Goal: Information Seeking & Learning: Learn about a topic

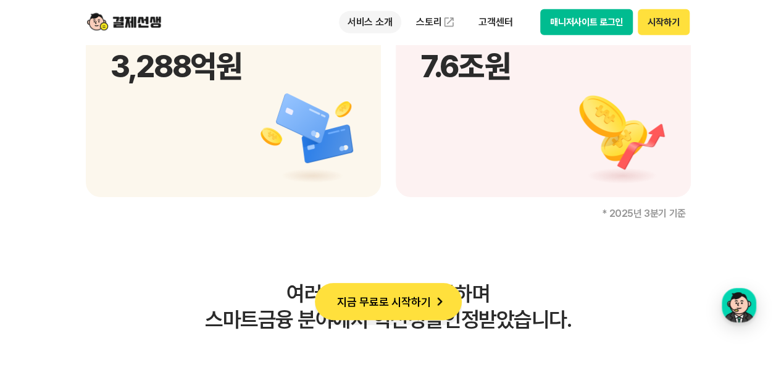
scroll to position [1852, 0]
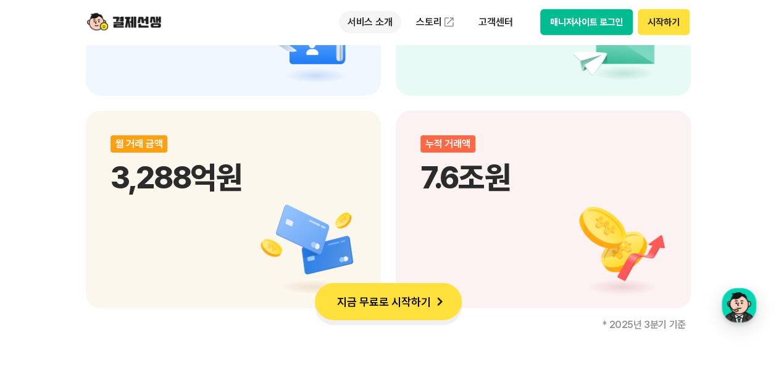
click at [373, 20] on p "서비스 소개" at bounding box center [370, 22] width 62 height 22
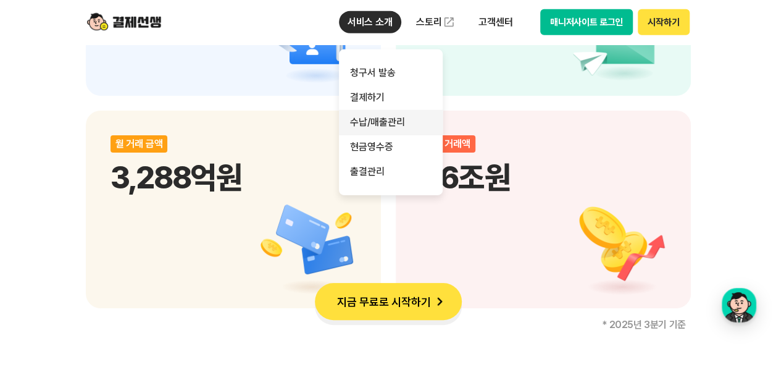
click at [368, 122] on link "수납/매출관리" at bounding box center [391, 122] width 104 height 25
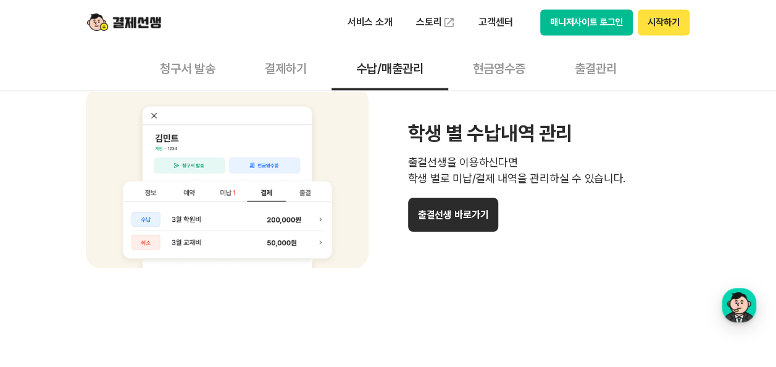
scroll to position [1105, 0]
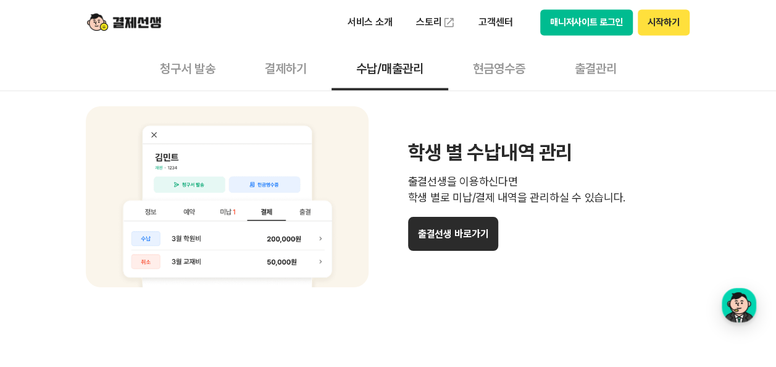
click at [431, 240] on button "출결선생 바로가기" at bounding box center [453, 234] width 91 height 34
click at [505, 70] on button "현금영수증" at bounding box center [499, 67] width 102 height 46
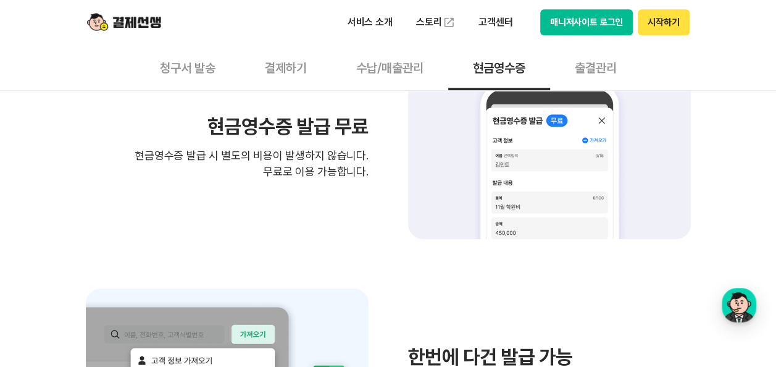
scroll to position [432, 0]
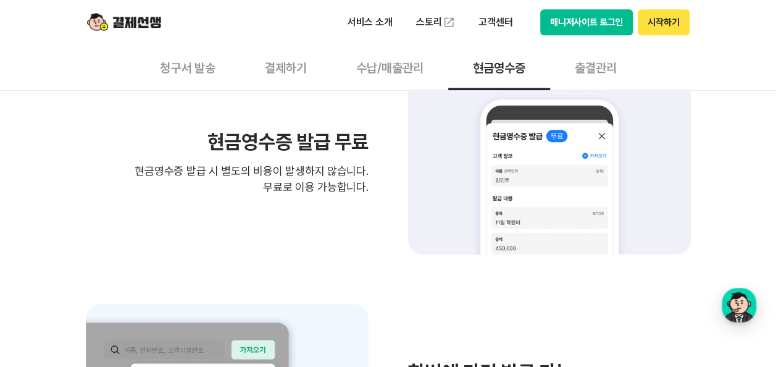
click at [614, 69] on button "출결관리" at bounding box center [595, 67] width 91 height 46
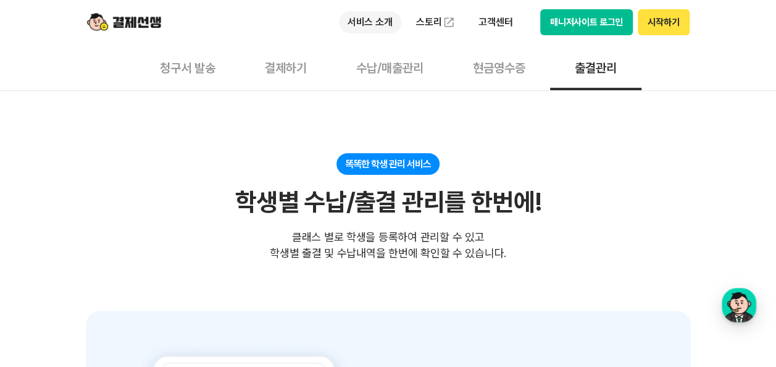
scroll to position [123, 0]
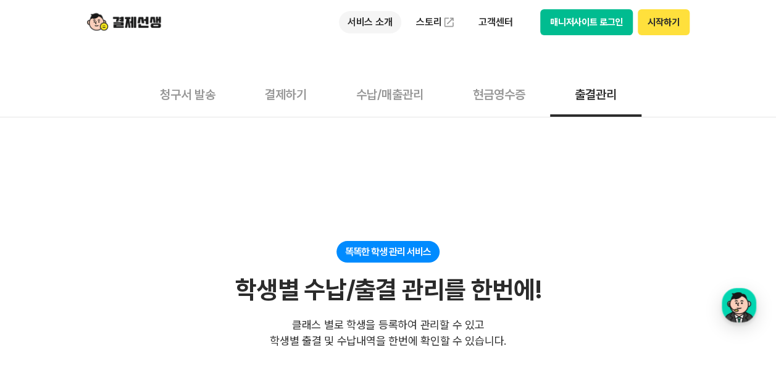
click at [396, 20] on p "서비스 소개" at bounding box center [370, 22] width 62 height 22
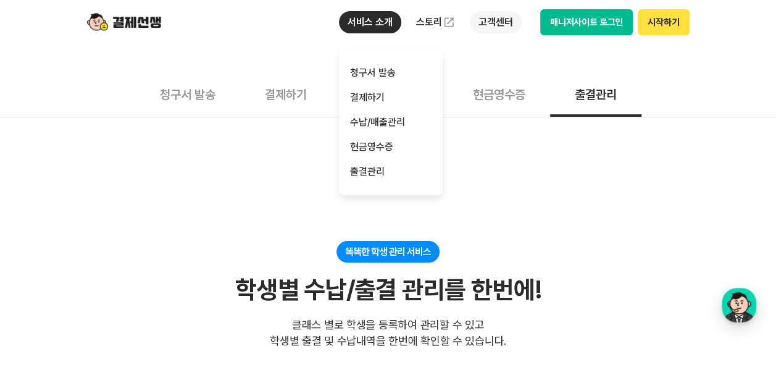
click at [511, 28] on p "고객센터" at bounding box center [495, 22] width 51 height 22
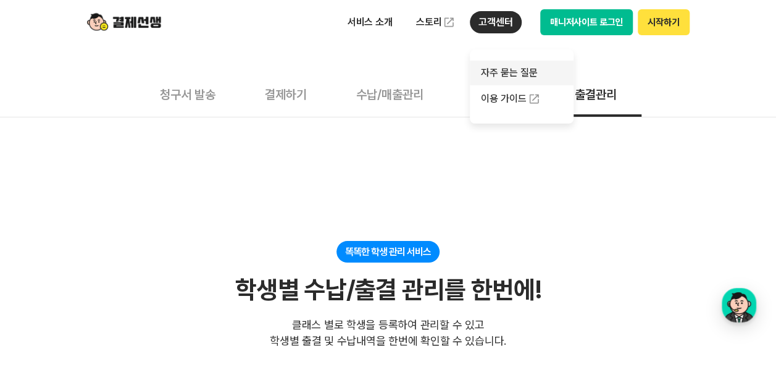
click at [511, 75] on link "자주 묻는 질문" at bounding box center [522, 73] width 104 height 25
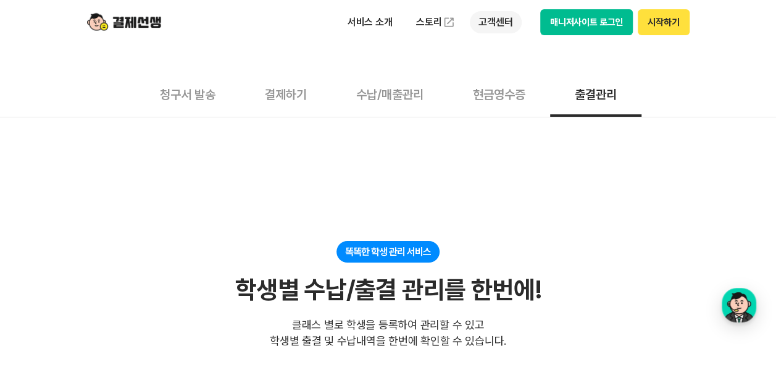
click at [496, 22] on p "고객센터" at bounding box center [495, 22] width 51 height 22
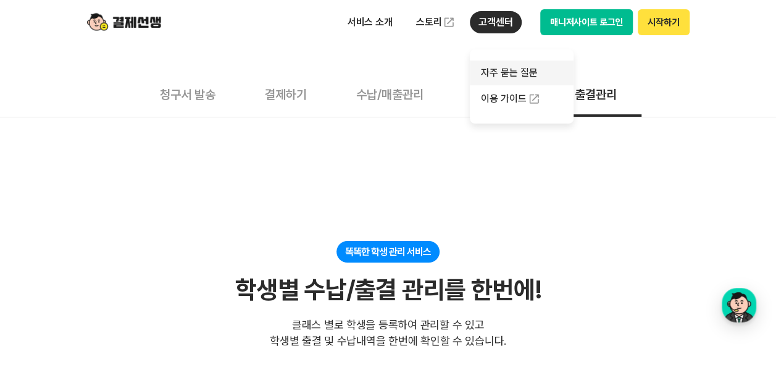
click at [491, 69] on link "자주 묻는 질문" at bounding box center [522, 73] width 104 height 25
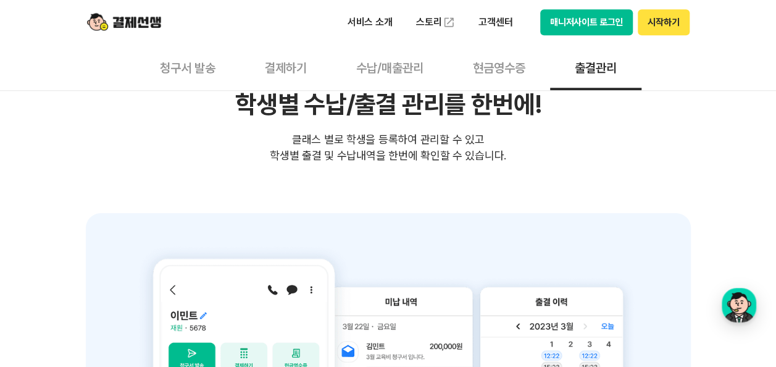
scroll to position [247, 0]
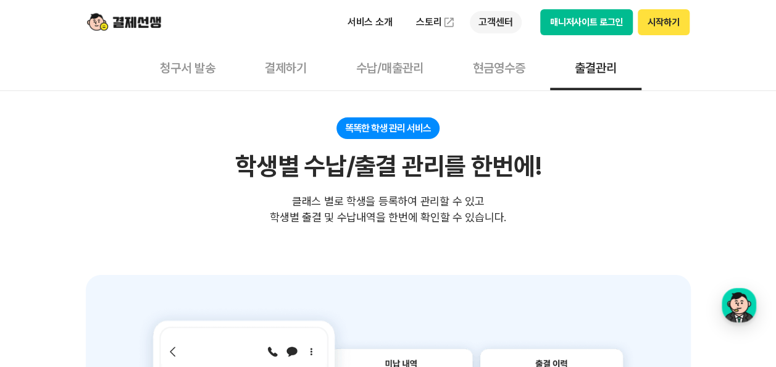
click at [511, 22] on p "고객센터" at bounding box center [495, 22] width 51 height 22
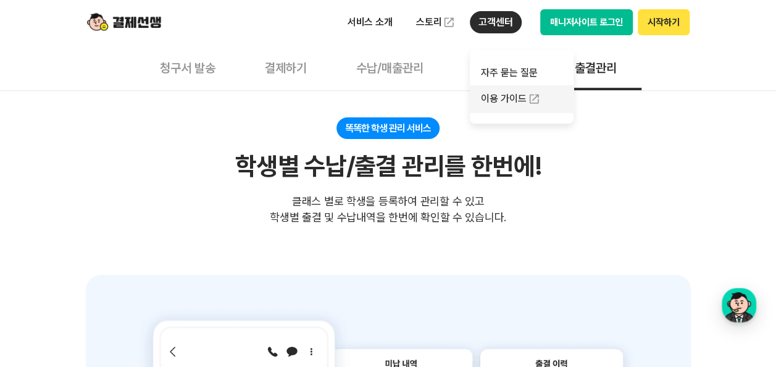
click at [500, 101] on link "이용 가이드" at bounding box center [522, 98] width 104 height 27
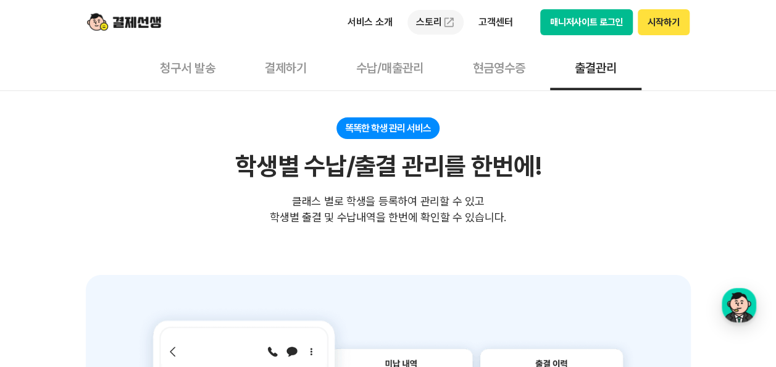
click at [440, 20] on link "스토리" at bounding box center [435, 22] width 57 height 25
